Goal: Navigation & Orientation: Find specific page/section

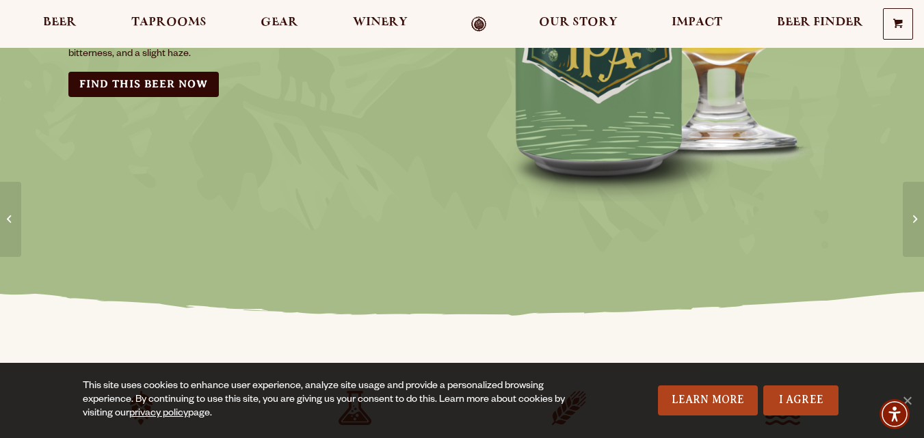
scroll to position [228, 0]
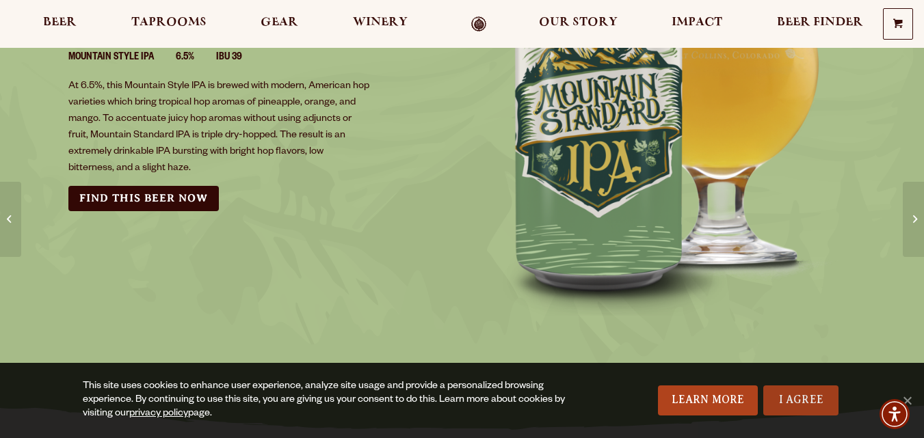
click at [795, 396] on link "I Agree" at bounding box center [800, 401] width 75 height 30
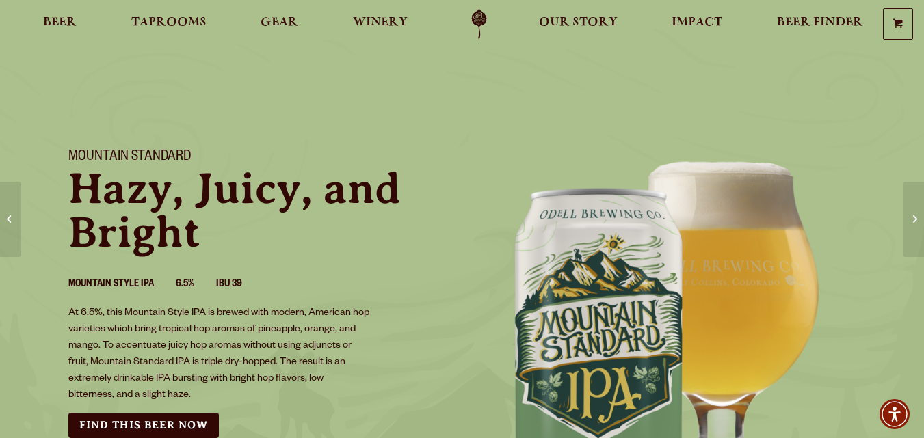
scroll to position [0, 0]
drag, startPoint x: 638, startPoint y: 282, endPoint x: 532, endPoint y: 250, distance: 110.7
click at [532, 250] on img "can art background" at bounding box center [667, 338] width 410 height 410
click at [51, 17] on span "Beer" at bounding box center [60, 22] width 34 height 11
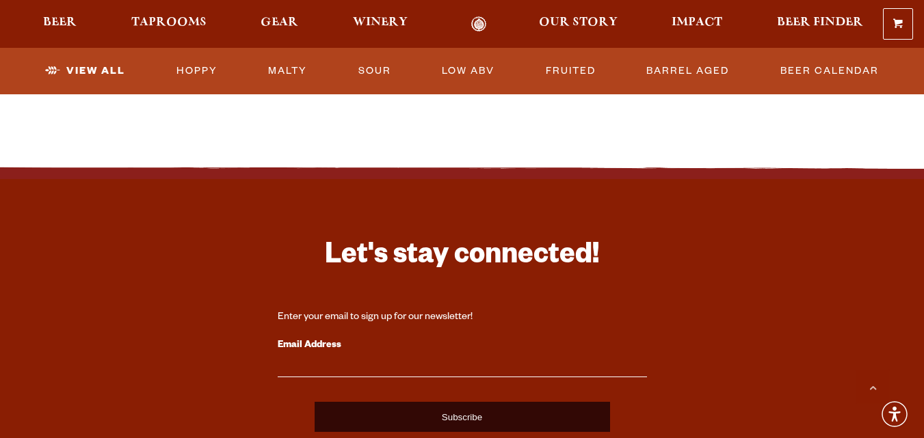
scroll to position [3419, 0]
